Goal: Task Accomplishment & Management: Manage account settings

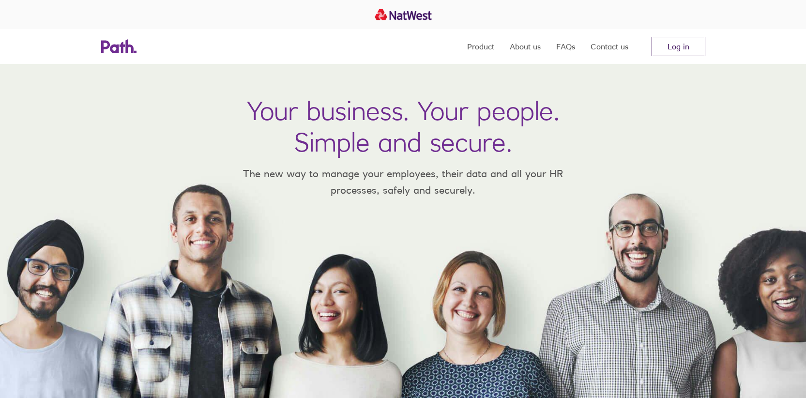
click at [667, 45] on link "Log in" at bounding box center [678, 46] width 54 height 19
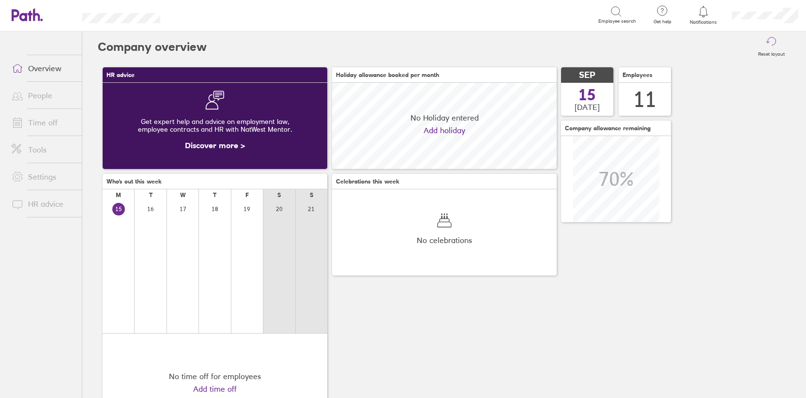
scroll to position [86, 224]
click at [44, 71] on link "Overview" at bounding box center [43, 68] width 78 height 19
click at [703, 17] on div at bounding box center [703, 12] width 31 height 14
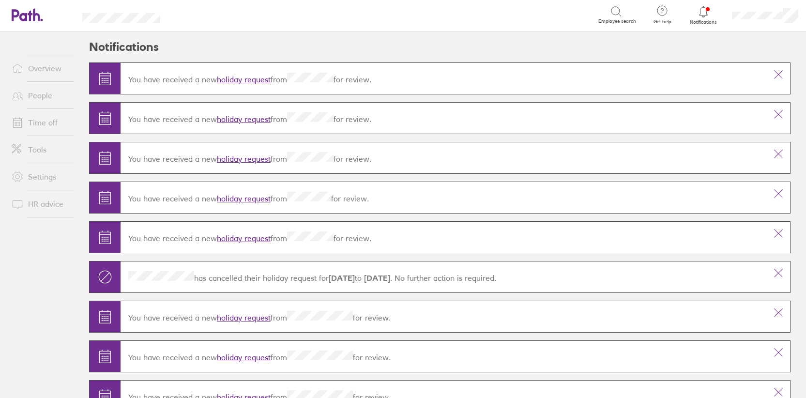
click at [231, 80] on link "holiday request" at bounding box center [244, 80] width 54 height 10
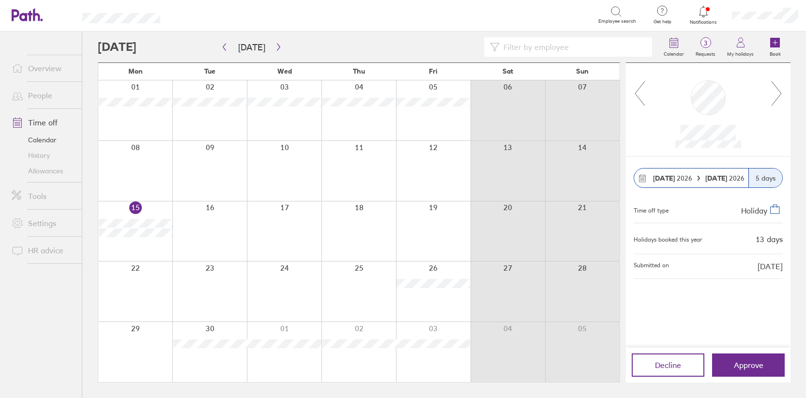
click at [780, 95] on icon at bounding box center [776, 93] width 12 height 26
click at [632, 94] on div at bounding box center [708, 109] width 165 height 93
click at [637, 93] on icon at bounding box center [639, 93] width 12 height 26
click at [637, 94] on icon at bounding box center [639, 93] width 12 height 26
click at [742, 360] on span "Approve" at bounding box center [748, 364] width 30 height 9
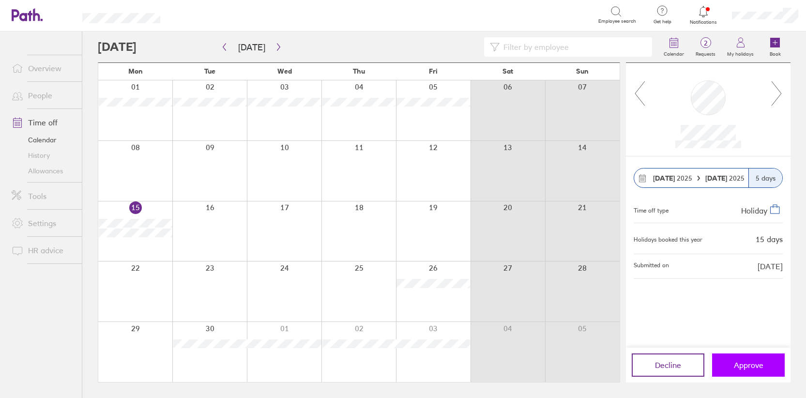
click at [738, 365] on span "Approve" at bounding box center [748, 364] width 30 height 9
click at [739, 368] on span "Approve" at bounding box center [748, 364] width 30 height 9
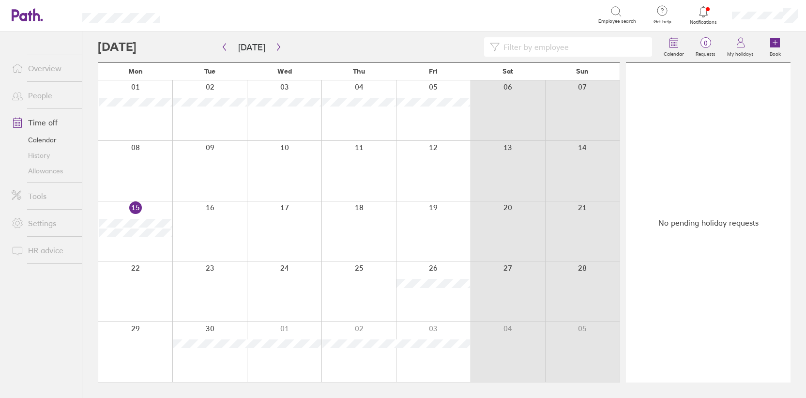
click at [44, 118] on link "Time off" at bounding box center [43, 122] width 78 height 19
